Goal: Use online tool/utility: Use online tool/utility

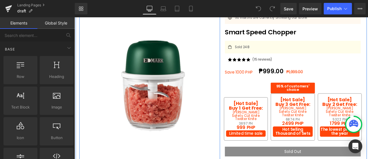
scroll to position [48, 0]
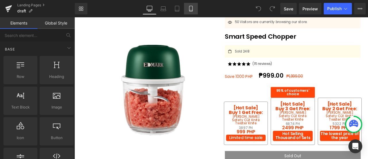
click at [195, 9] on link "Mobile" at bounding box center [191, 9] width 14 height 12
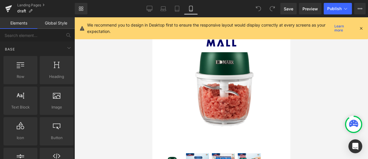
scroll to position [4605, 0]
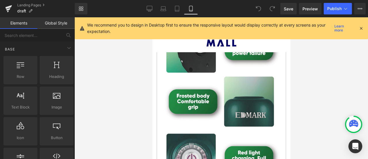
click at [363, 28] on icon at bounding box center [361, 28] width 5 height 5
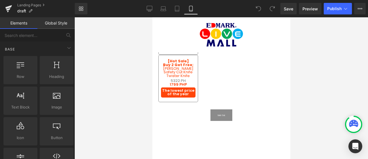
scroll to position [277, 0]
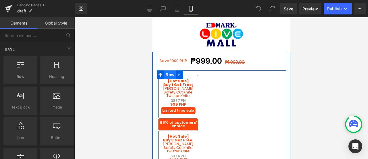
click at [165, 72] on span "Row" at bounding box center [170, 74] width 12 height 9
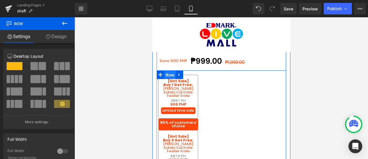
click at [165, 72] on span "Row" at bounding box center [170, 75] width 12 height 9
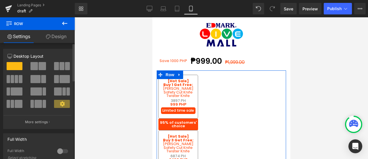
click at [66, 68] on span at bounding box center [67, 66] width 5 height 8
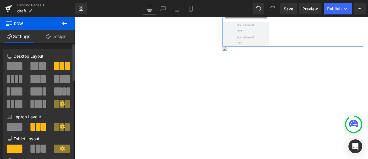
scroll to position [74, 0]
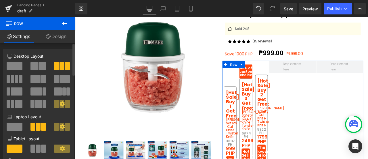
click at [10, 68] on span at bounding box center [15, 66] width 16 height 8
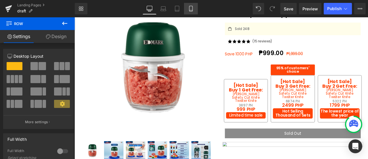
click at [189, 10] on icon at bounding box center [190, 8] width 3 height 5
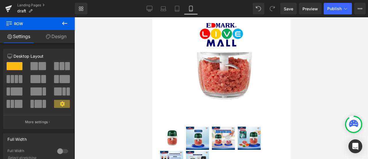
scroll to position [277, 0]
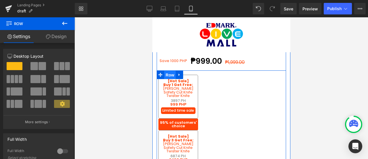
click at [170, 73] on span "Row" at bounding box center [170, 75] width 12 height 9
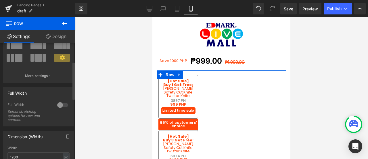
scroll to position [37, 0]
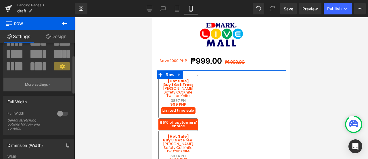
click at [47, 79] on button "More settings" at bounding box center [37, 84] width 68 height 14
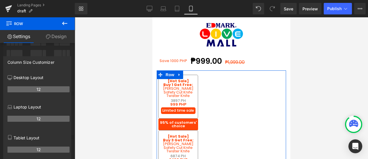
click at [41, 151] on th "12" at bounding box center [38, 149] width 62 height 6
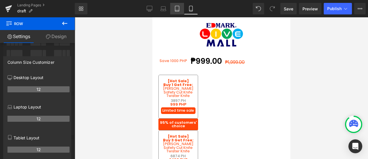
click at [178, 11] on icon at bounding box center [177, 9] width 6 height 6
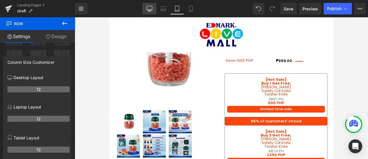
click at [149, 4] on link "Desktop" at bounding box center [150, 9] width 14 height 12
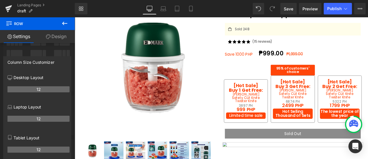
click at [69, 18] on button at bounding box center [65, 23] width 20 height 13
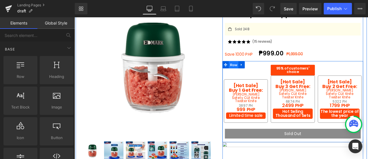
click at [263, 71] on span "Row" at bounding box center [264, 73] width 12 height 9
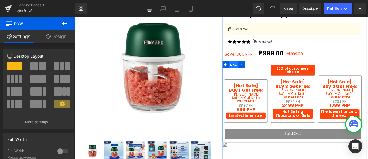
click at [263, 72] on span "Row" at bounding box center [264, 73] width 12 height 9
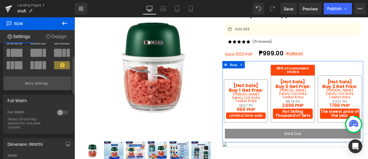
scroll to position [37, 0]
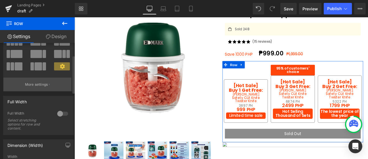
click at [28, 85] on p "More settings" at bounding box center [36, 84] width 23 height 5
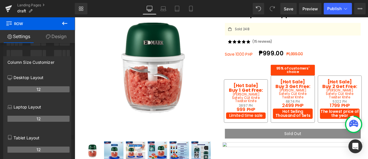
click at [63, 23] on icon at bounding box center [64, 23] width 5 height 3
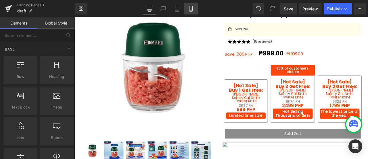
click at [197, 7] on link "Mobile" at bounding box center [191, 9] width 14 height 12
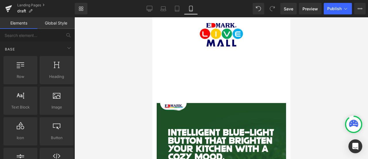
scroll to position [0, 0]
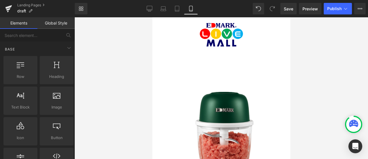
drag, startPoint x: 288, startPoint y: 85, endPoint x: 444, endPoint y: 28, distance: 166.3
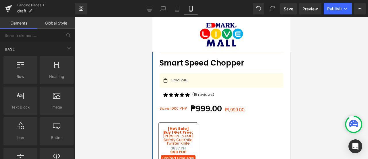
scroll to position [230, 0]
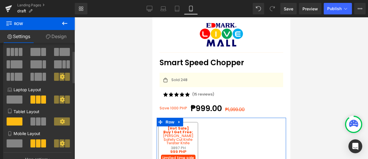
scroll to position [28, 0]
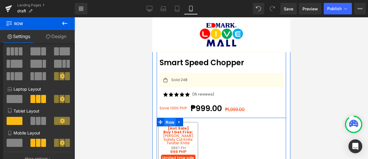
click at [170, 119] on span "Row" at bounding box center [170, 122] width 12 height 9
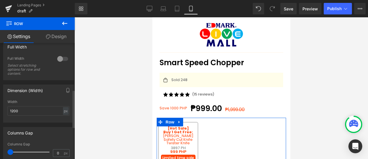
scroll to position [11, 0]
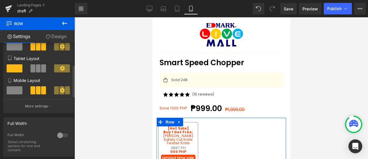
scroll to position [83, 0]
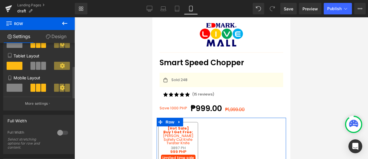
click at [15, 86] on span at bounding box center [15, 87] width 16 height 8
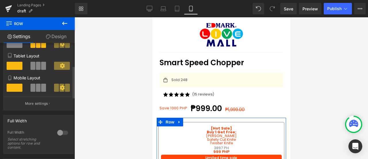
click at [31, 88] on span at bounding box center [33, 87] width 5 height 8
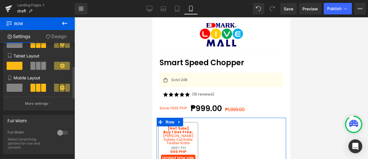
click at [58, 90] on button at bounding box center [62, 87] width 16 height 8
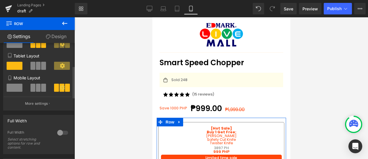
click at [60, 88] on icon at bounding box center [62, 87] width 5 height 5
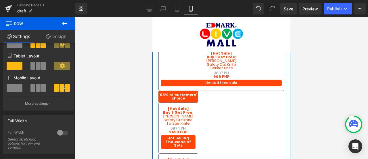
scroll to position [304, 0]
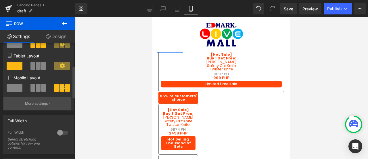
click at [44, 107] on button "More settings" at bounding box center [37, 103] width 68 height 14
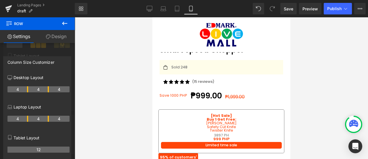
scroll to position [236, 0]
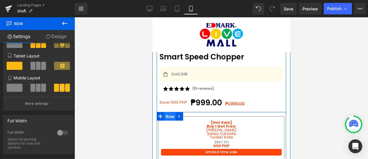
click at [166, 115] on span "Row" at bounding box center [170, 116] width 12 height 9
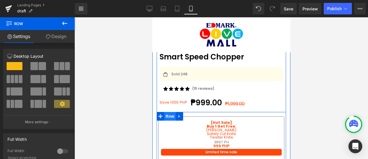
click at [173, 115] on span "Row" at bounding box center [170, 116] width 12 height 9
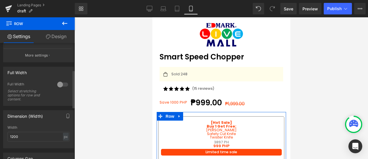
scroll to position [83, 0]
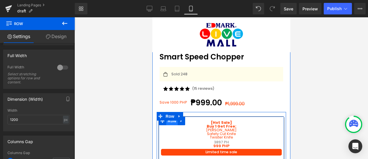
click at [176, 121] on span "Row" at bounding box center [172, 120] width 12 height 9
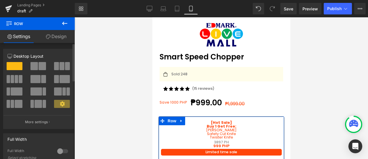
click at [61, 106] on icon at bounding box center [62, 103] width 5 height 5
click at [60, 103] on icon at bounding box center [62, 103] width 5 height 5
click at [42, 126] on button "More settings" at bounding box center [37, 122] width 68 height 14
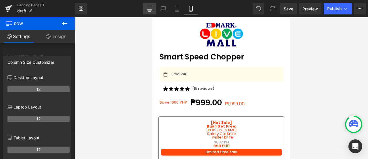
click at [151, 7] on icon at bounding box center [150, 9] width 6 height 6
type input "1200"
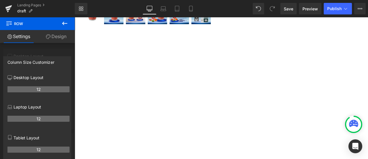
scroll to position [46, 0]
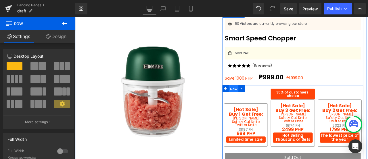
click at [262, 100] on span "Row" at bounding box center [264, 101] width 12 height 9
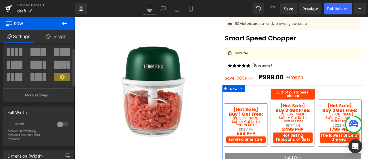
scroll to position [14, 0]
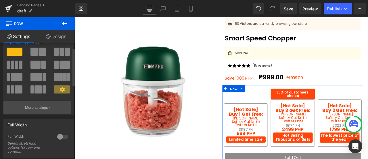
click at [38, 111] on button "More settings" at bounding box center [37, 107] width 68 height 14
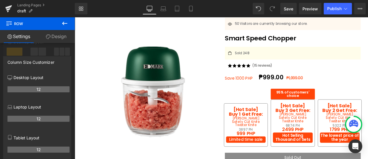
click at [64, 22] on icon at bounding box center [64, 23] width 5 height 3
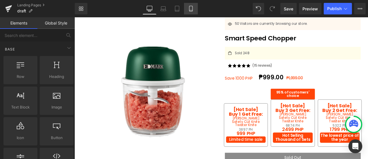
click at [198, 11] on link "Mobile" at bounding box center [191, 9] width 14 height 12
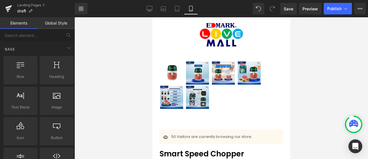
scroll to position [0, 0]
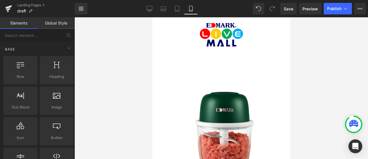
drag, startPoint x: 289, startPoint y: 25, endPoint x: 443, endPoint y: 32, distance: 154.1
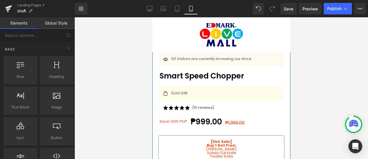
scroll to position [217, 0]
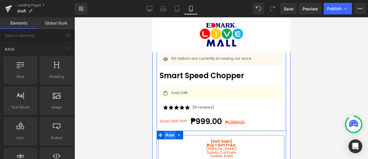
click at [164, 135] on span "Row" at bounding box center [170, 134] width 12 height 9
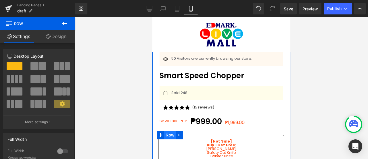
click at [170, 130] on span "Row" at bounding box center [170, 134] width 12 height 9
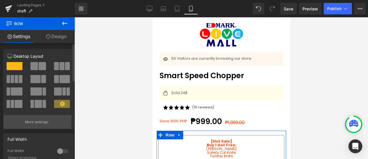
click at [41, 125] on button "More settings" at bounding box center [37, 122] width 68 height 14
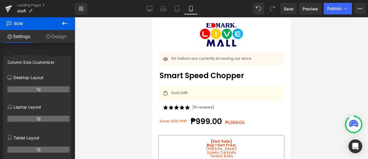
click at [61, 24] on icon at bounding box center [64, 23] width 7 height 7
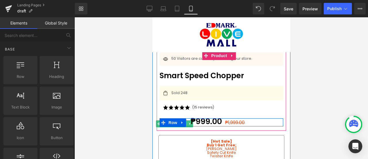
click at [173, 121] on span "Text Block" at bounding box center [171, 123] width 19 height 7
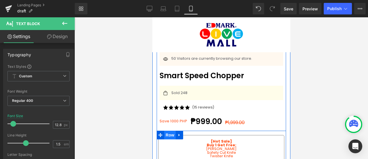
click at [169, 132] on span "Row" at bounding box center [170, 134] width 12 height 9
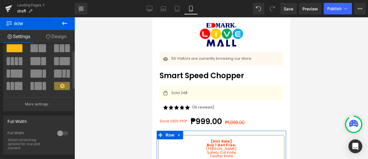
scroll to position [24, 0]
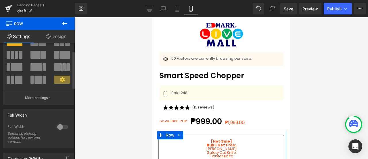
click at [60, 80] on icon at bounding box center [62, 79] width 5 height 5
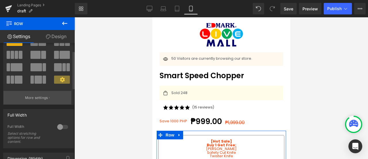
drag, startPoint x: 58, startPoint y: 80, endPoint x: 37, endPoint y: 96, distance: 26.9
click at [37, 96] on div "12 Desktop Layout Laptop Layout Tablet Layout Mobile Layout More settings" at bounding box center [38, 66] width 70 height 75
click at [37, 96] on p "More settings" at bounding box center [36, 97] width 23 height 5
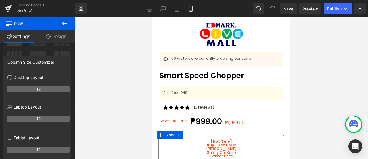
click at [37, 94] on div "12" at bounding box center [38, 91] width 62 height 16
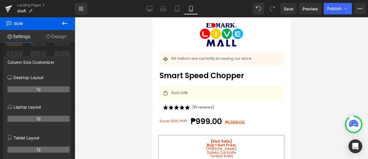
click at [66, 21] on icon at bounding box center [64, 23] width 7 height 7
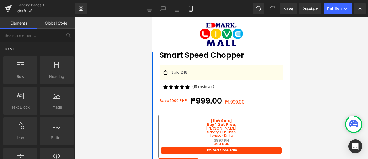
scroll to position [237, 0]
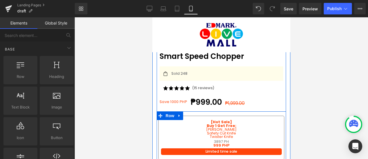
click at [182, 114] on link at bounding box center [179, 115] width 7 height 9
click at [165, 114] on span "Row" at bounding box center [170, 115] width 12 height 9
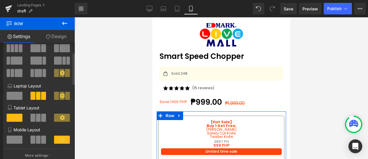
scroll to position [22, 0]
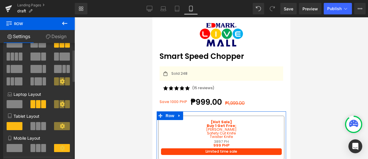
click at [37, 148] on span at bounding box center [38, 148] width 5 height 8
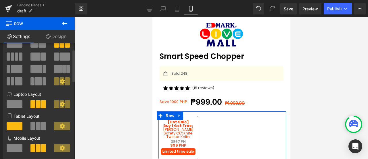
click at [12, 146] on span at bounding box center [15, 148] width 16 height 8
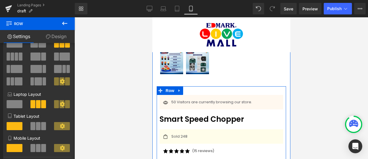
scroll to position [174, 0]
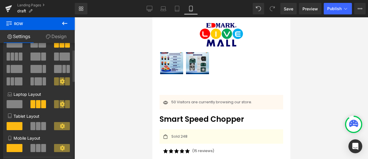
click at [38, 129] on span at bounding box center [38, 126] width 5 height 8
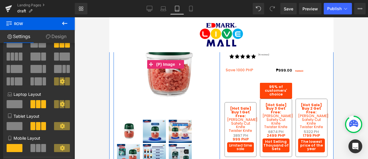
scroll to position [60, 0]
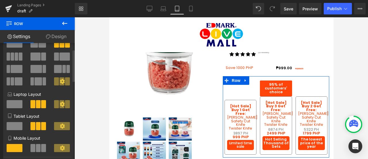
click at [17, 129] on span at bounding box center [15, 126] width 16 height 8
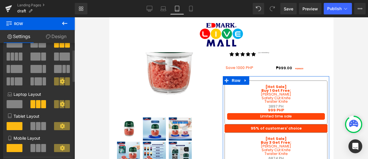
click at [34, 148] on span at bounding box center [33, 148] width 5 height 8
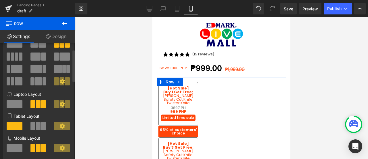
click at [31, 144] on button at bounding box center [39, 148] width 16 height 8
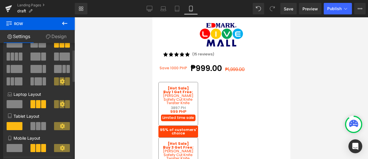
click at [31, 144] on button at bounding box center [39, 148] width 16 height 8
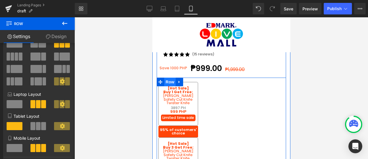
click at [170, 79] on span "Row" at bounding box center [170, 81] width 12 height 9
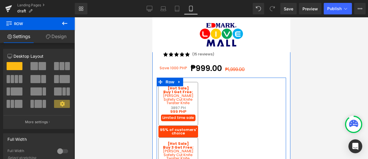
click at [219, 84] on div "[Hot Sale] Buy 1 Get Free: Text Block Yoyo Whisk Safety Cut Knife Twister Knife…" at bounding box center [222, 157] width 130 height 161
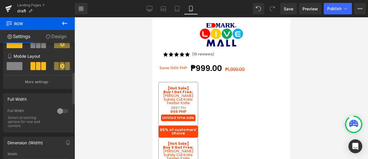
scroll to position [394, 0]
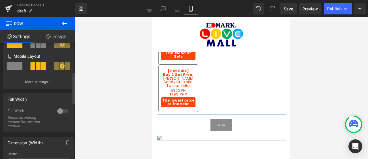
click at [31, 146] on div "Dimension (Width)" at bounding box center [38, 142] width 70 height 11
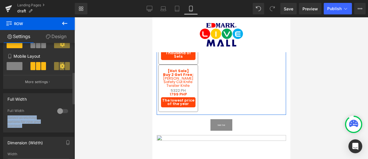
click at [31, 146] on div "Dimension (Width)" at bounding box center [38, 142] width 70 height 11
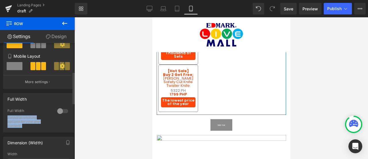
click at [31, 146] on div "Dimension (Width)" at bounding box center [38, 142] width 70 height 11
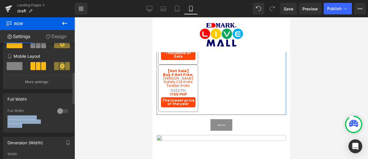
click at [31, 146] on div "Dimension (Width)" at bounding box center [38, 142] width 70 height 11
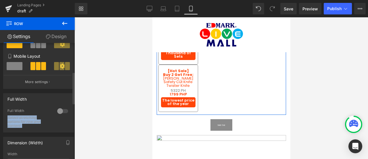
click at [31, 146] on div "Dimension (Width)" at bounding box center [38, 142] width 70 height 11
